Goal: Navigation & Orientation: Find specific page/section

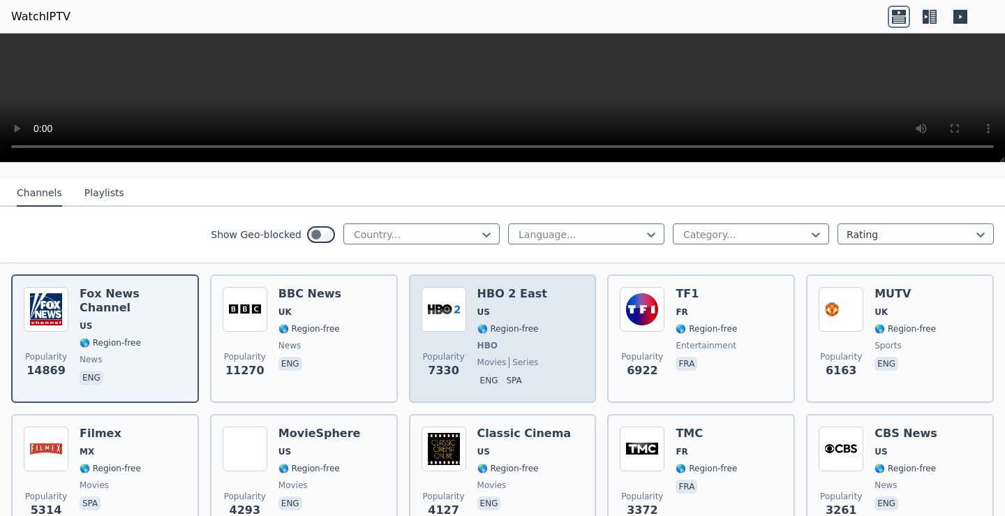
scroll to position [140, 0]
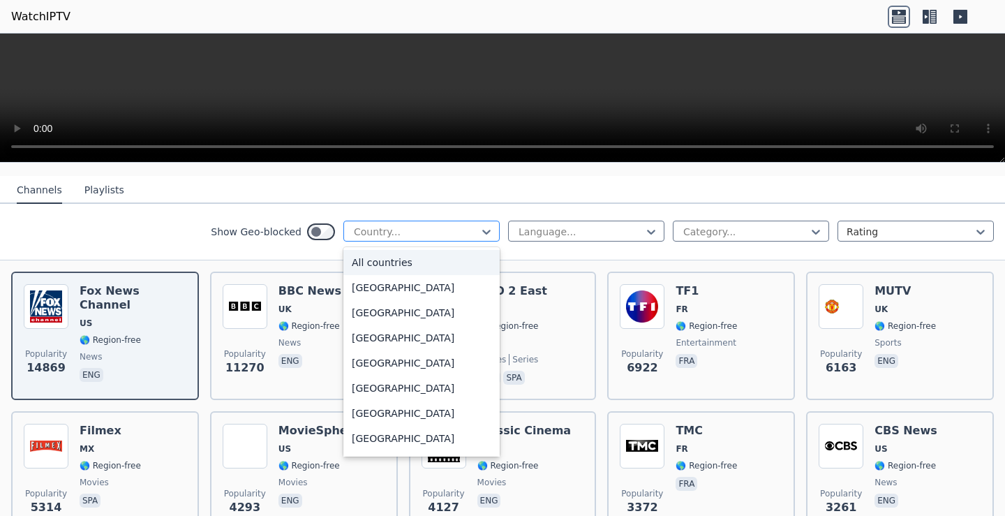
click at [468, 227] on div at bounding box center [416, 232] width 127 height 14
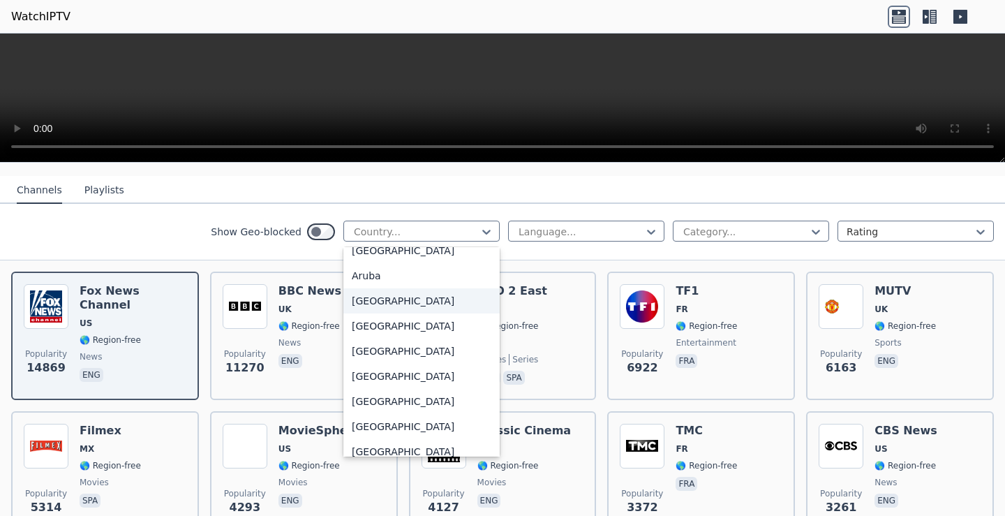
scroll to position [209, 0]
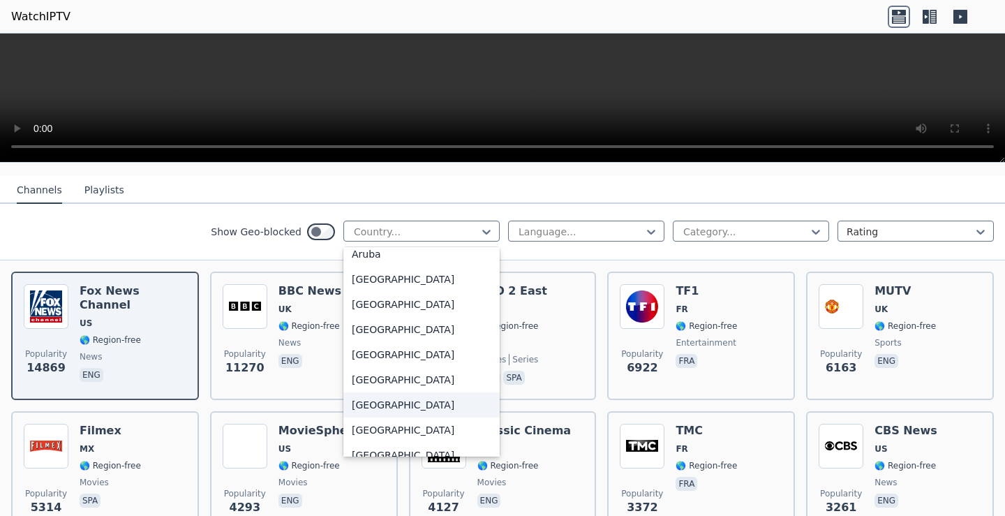
click at [383, 398] on div "[GEOGRAPHIC_DATA]" at bounding box center [422, 404] width 156 height 25
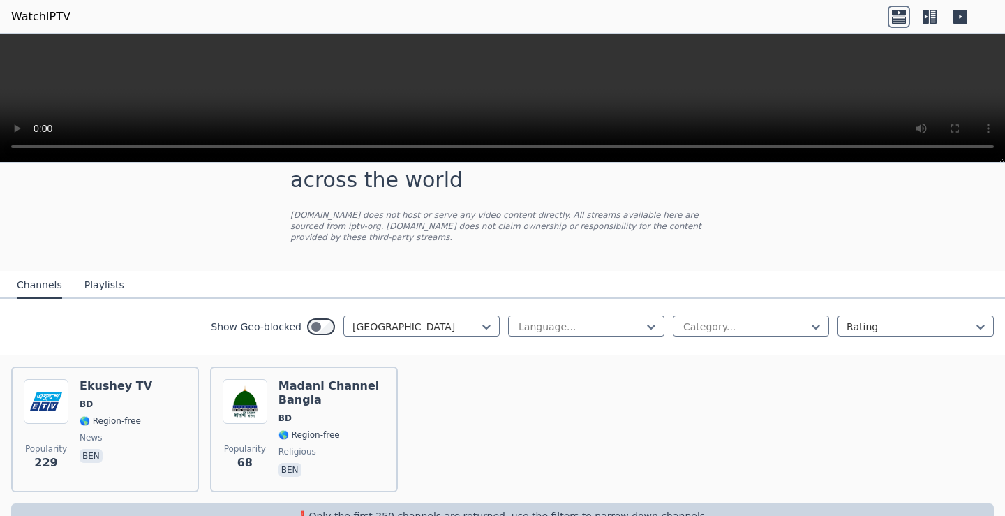
scroll to position [68, 0]
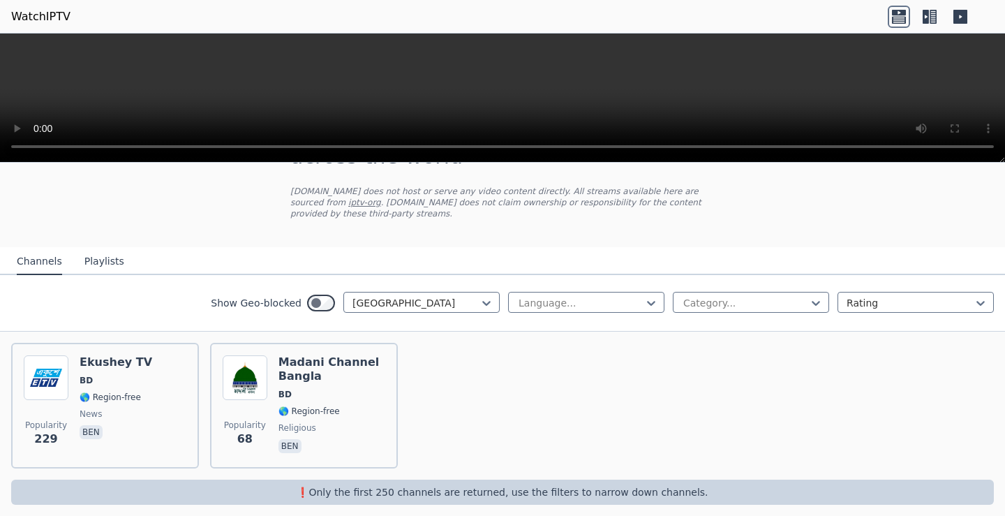
click at [739, 279] on div "Show Geo-blocked option [GEOGRAPHIC_DATA], selected. Bangladesh Language... Cat…" at bounding box center [502, 303] width 1005 height 57
click at [737, 296] on div at bounding box center [745, 303] width 127 height 14
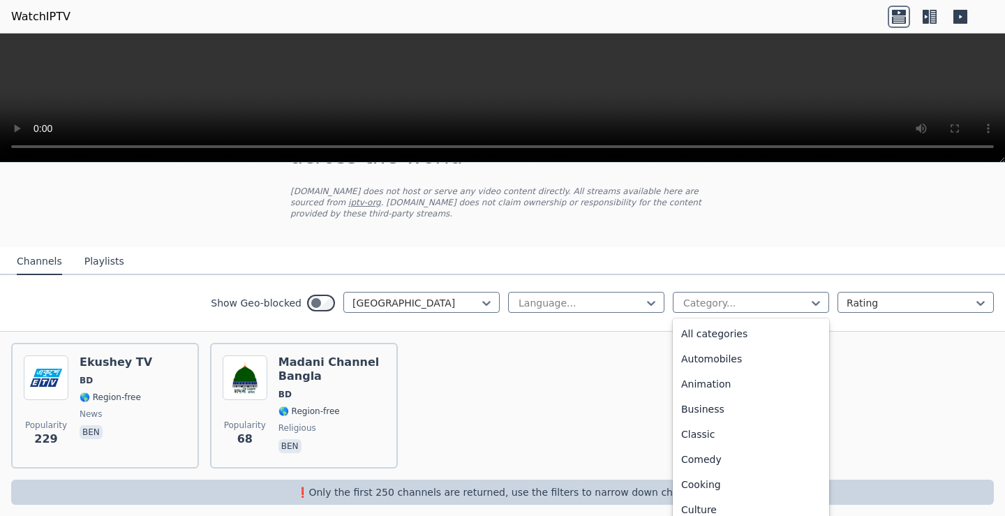
scroll to position [481, 0]
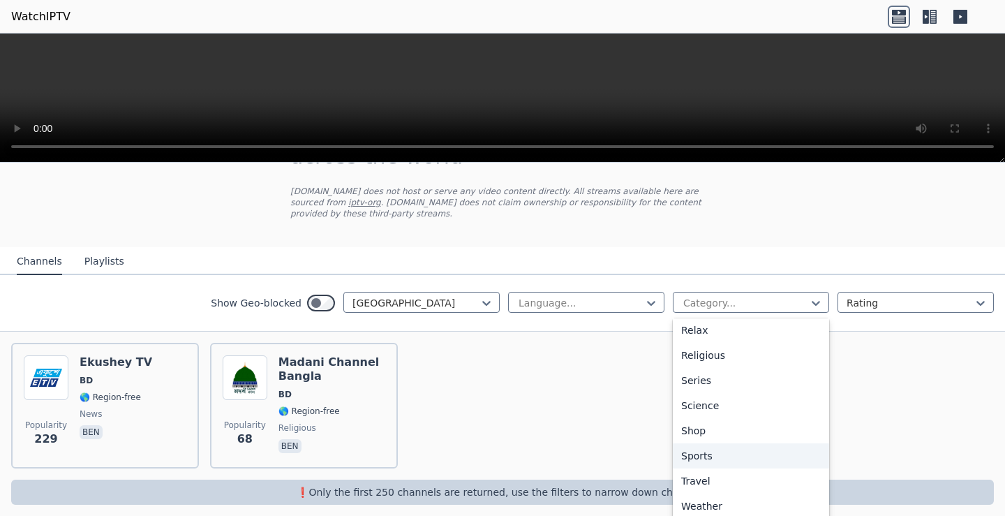
click at [701, 445] on div "Sports" at bounding box center [751, 455] width 156 height 25
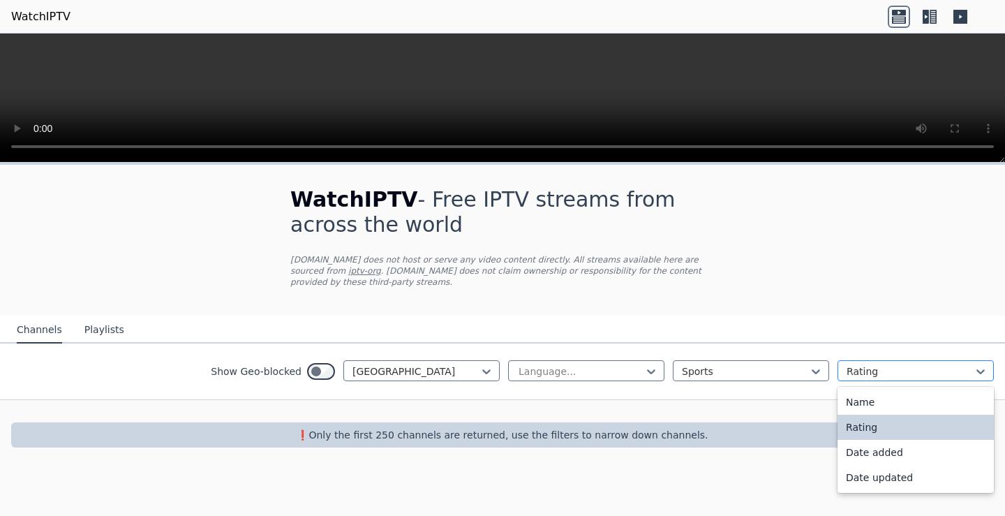
click at [844, 360] on div "Rating" at bounding box center [916, 370] width 156 height 21
click at [767, 364] on div at bounding box center [745, 371] width 127 height 14
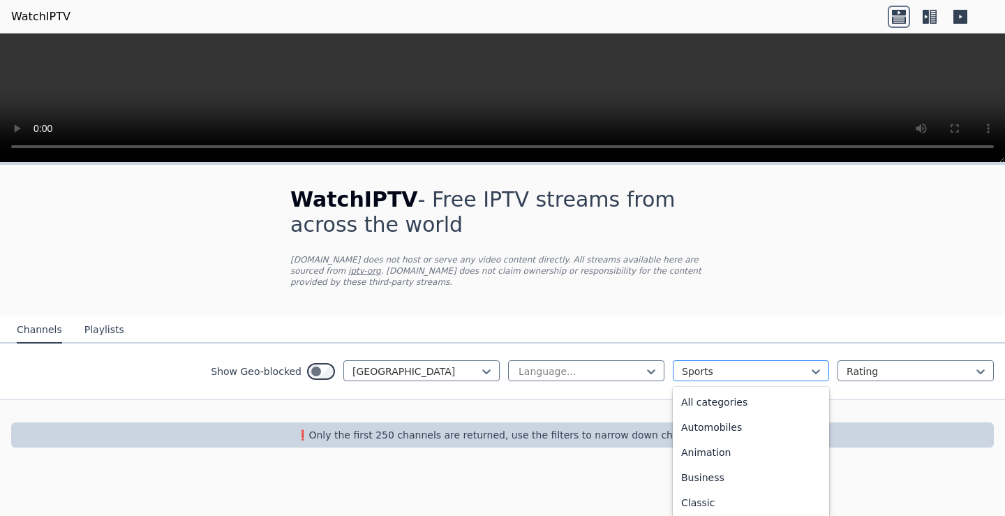
scroll to position [430, 0]
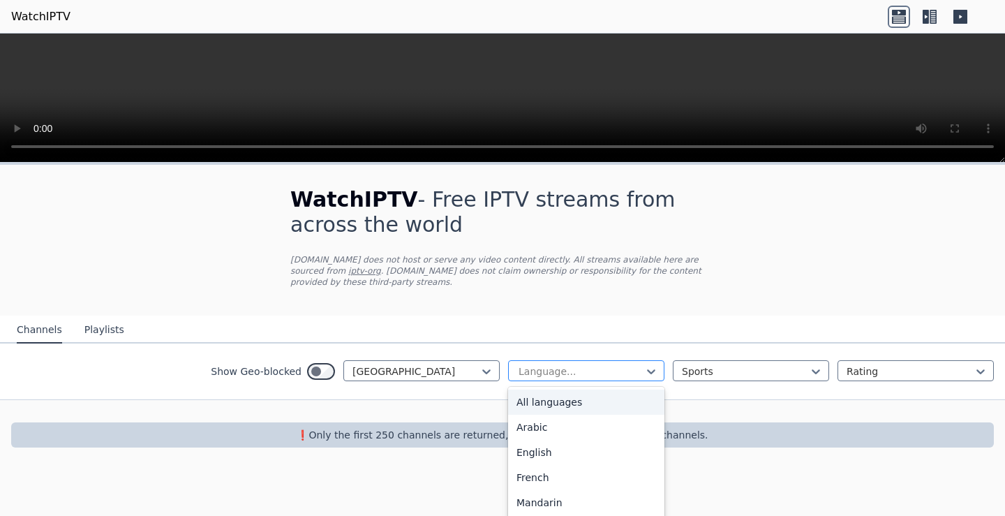
click at [630, 364] on div at bounding box center [580, 371] width 127 height 14
click at [631, 364] on div at bounding box center [580, 371] width 127 height 14
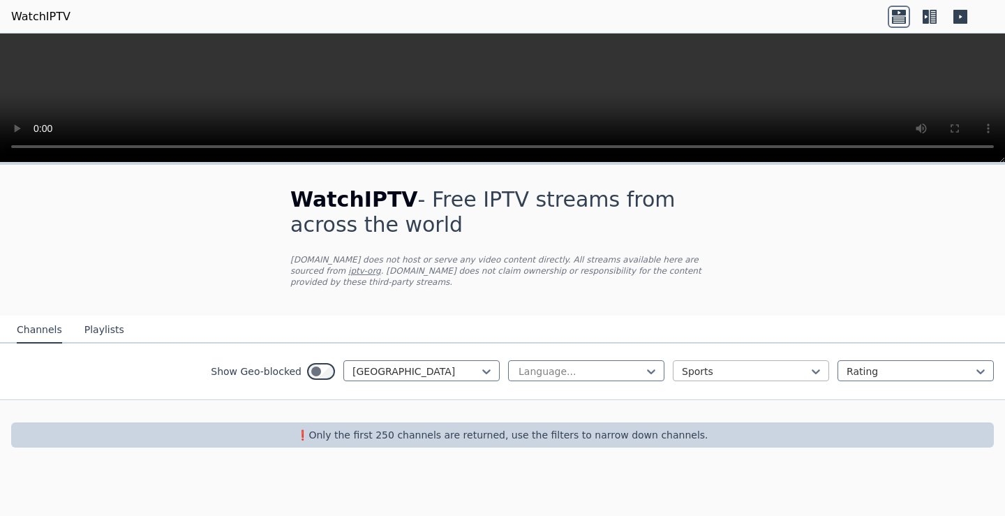
click at [804, 364] on div at bounding box center [745, 371] width 127 height 14
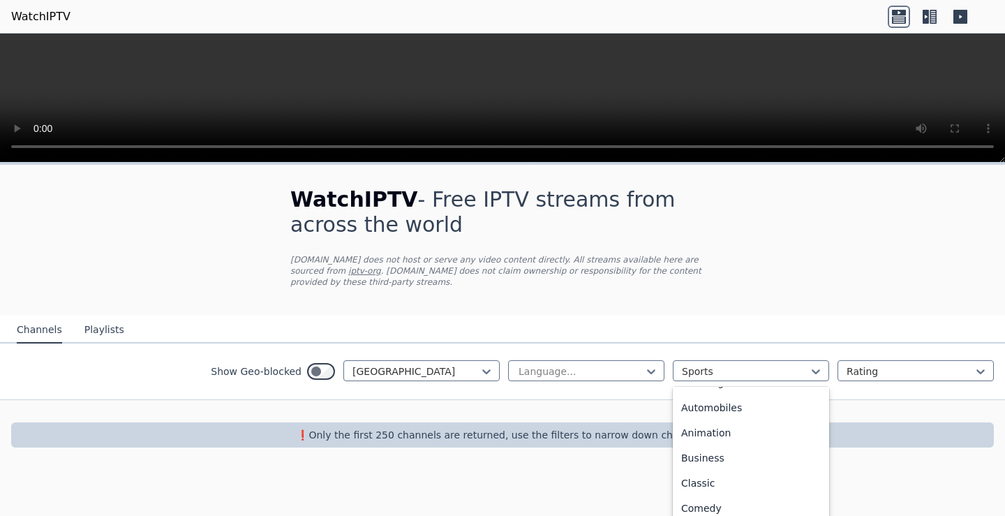
scroll to position [0, 0]
click at [713, 392] on div "All categories" at bounding box center [751, 402] width 156 height 25
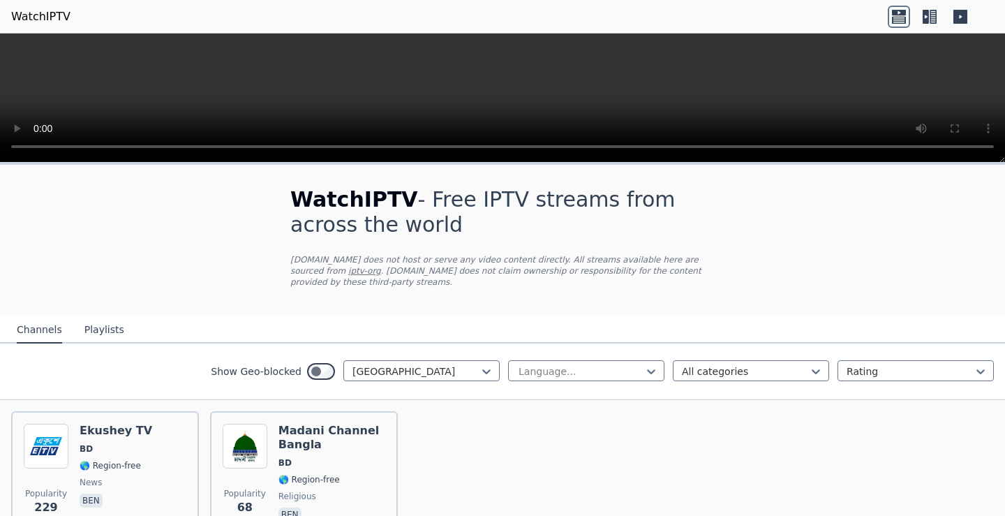
click at [926, 16] on icon at bounding box center [930, 17] width 22 height 22
